Goal: Task Accomplishment & Management: Manage account settings

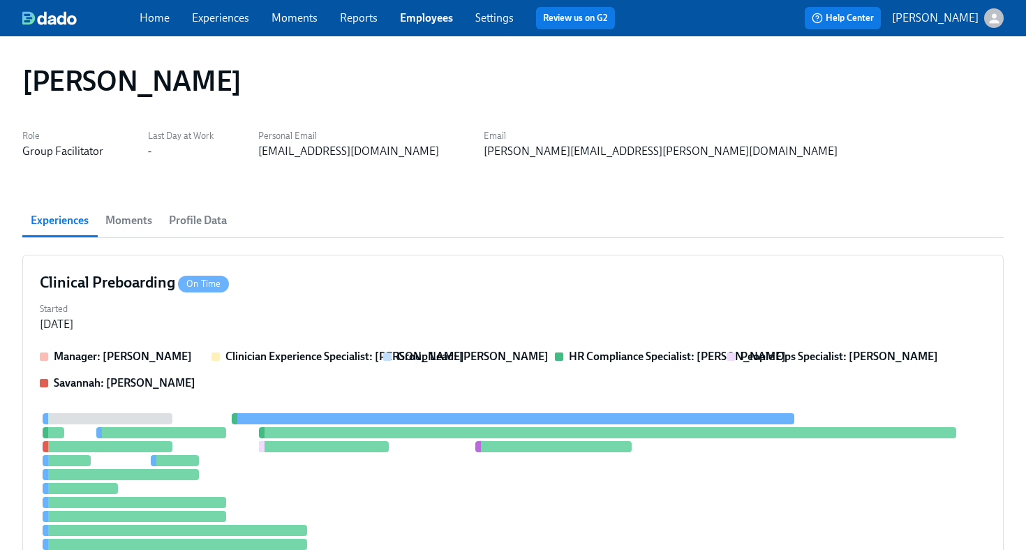
scroll to position [359, 0]
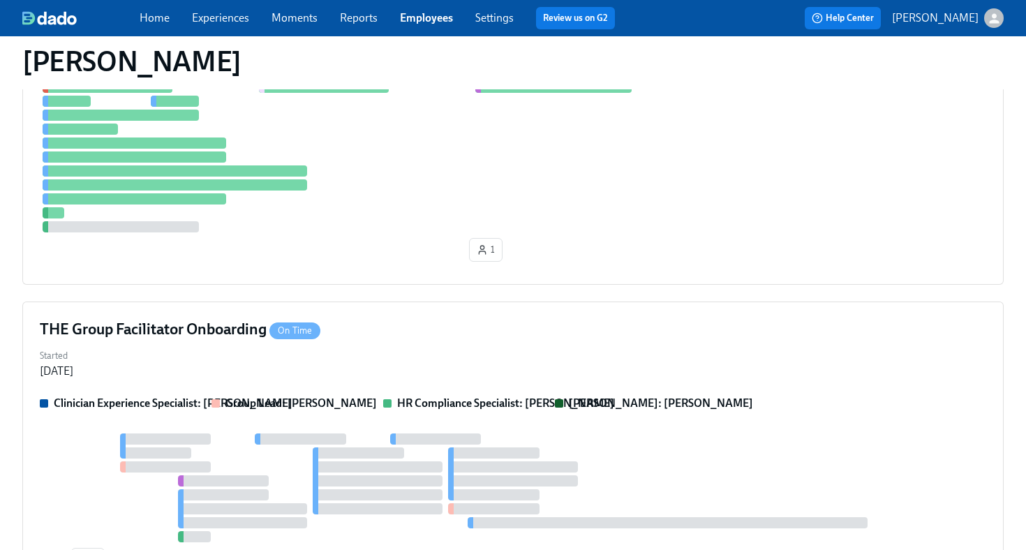
click at [422, 20] on link "Employees" at bounding box center [426, 17] width 53 height 13
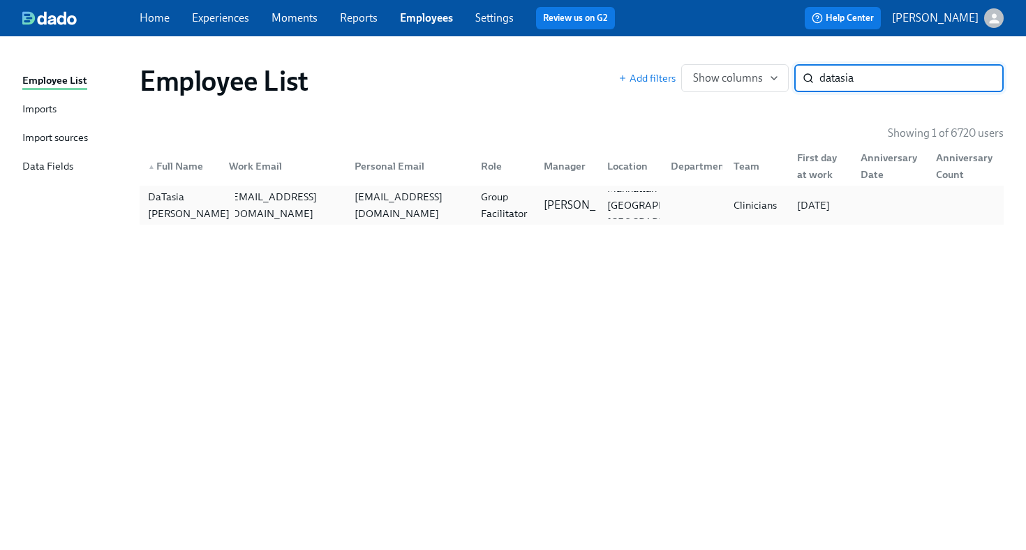
type input "datasia"
click at [194, 216] on div "DaTasia [PERSON_NAME]" at bounding box center [188, 204] width 93 height 33
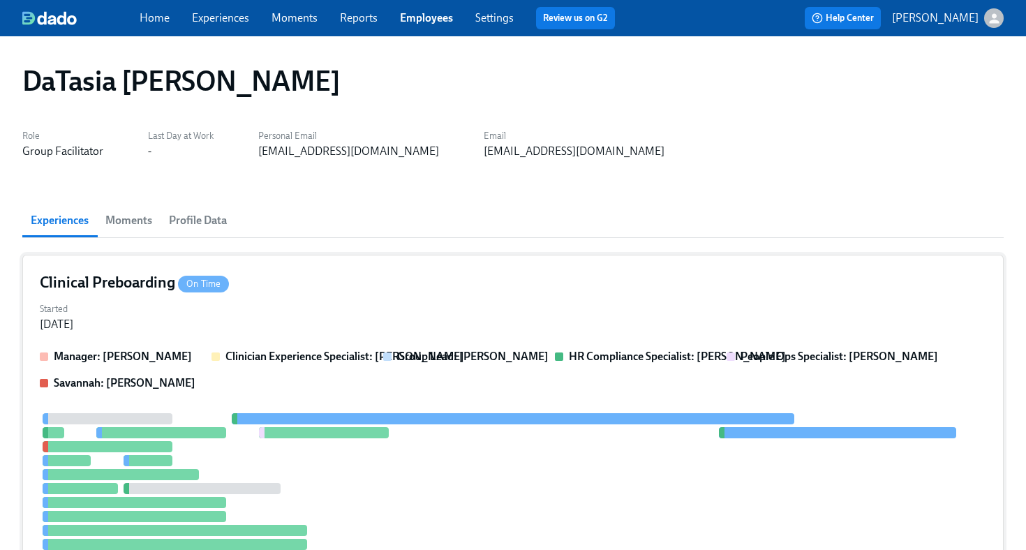
click at [293, 309] on div "Started [DATE]" at bounding box center [513, 315] width 946 height 33
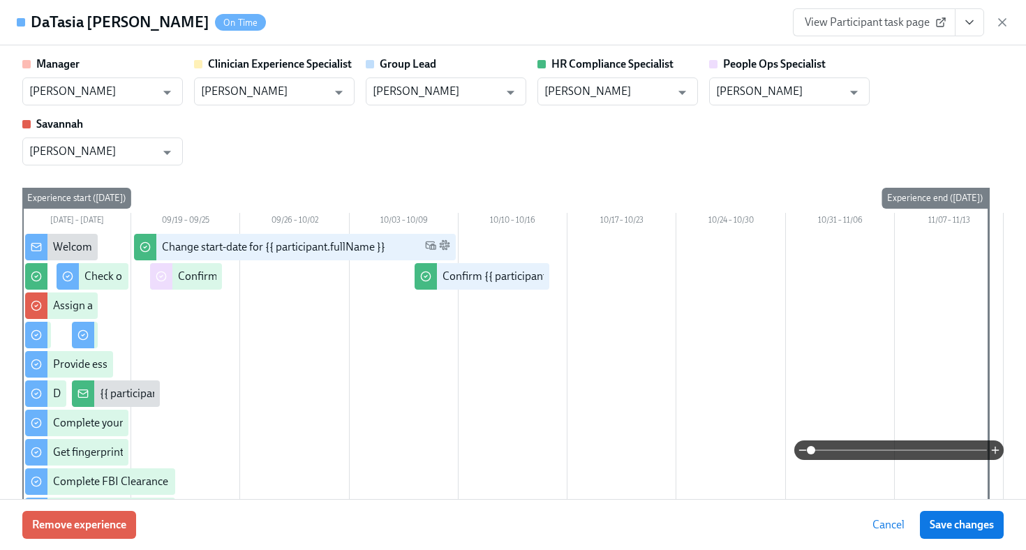
click at [966, 25] on icon "View task page" at bounding box center [969, 22] width 14 height 14
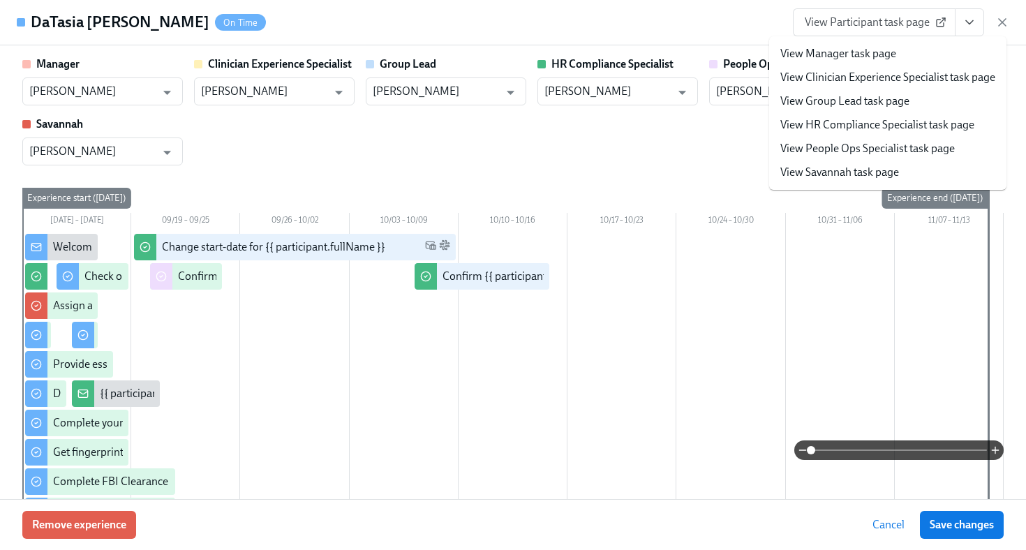
click at [931, 130] on link "View HR Compliance Specialist task page" at bounding box center [877, 124] width 194 height 15
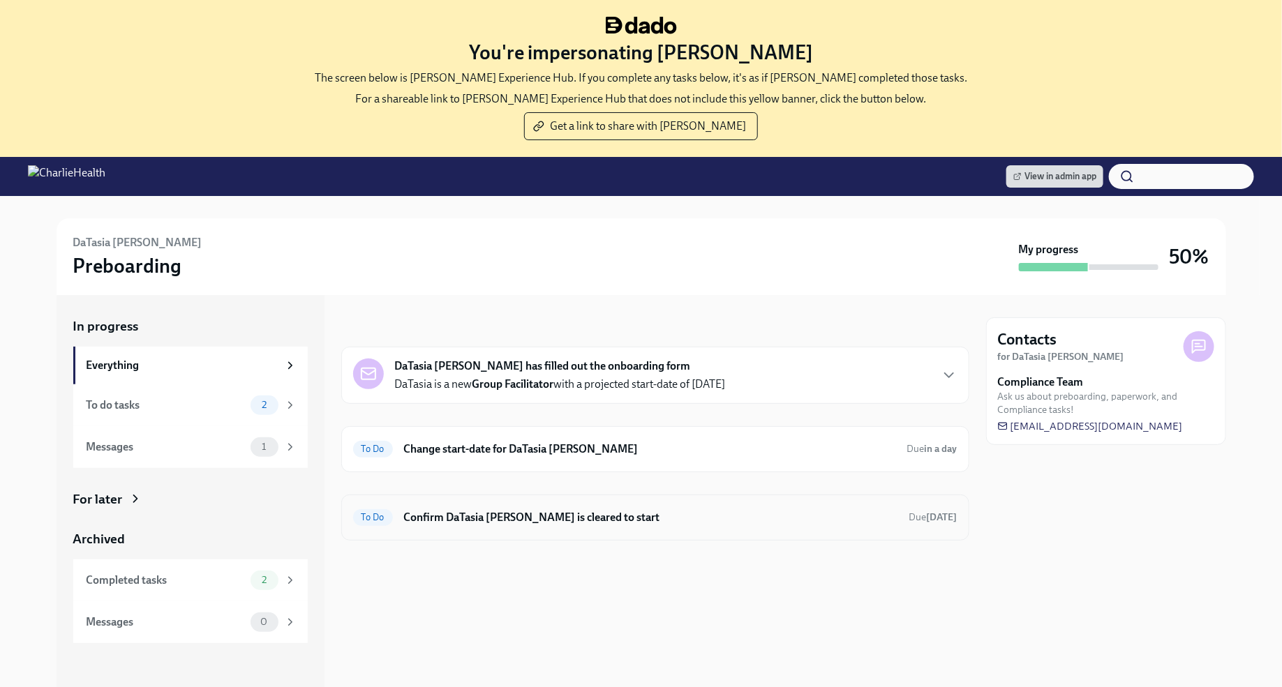
click at [672, 511] on h6 "Confirm DaTasia [PERSON_NAME] is cleared to start" at bounding box center [651, 517] width 494 height 15
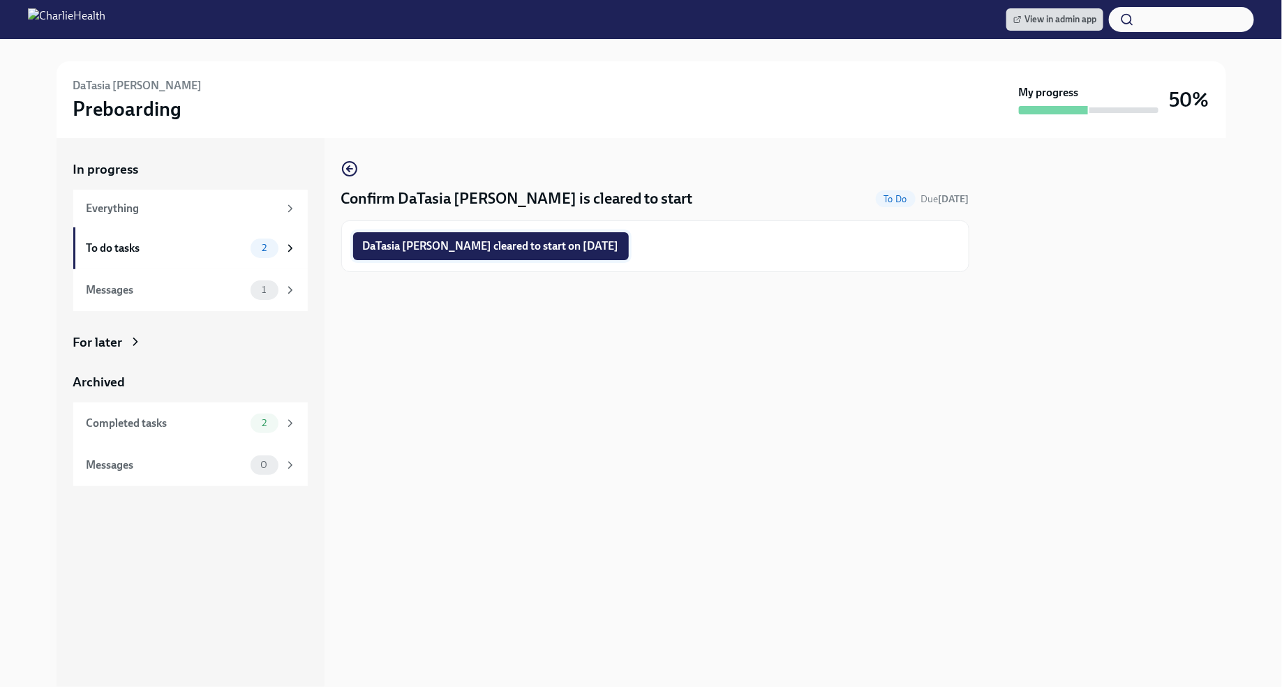
click at [478, 241] on span "DaTasia [PERSON_NAME] cleared to start on [DATE]" at bounding box center [491, 246] width 256 height 14
